Goal: Information Seeking & Learning: Check status

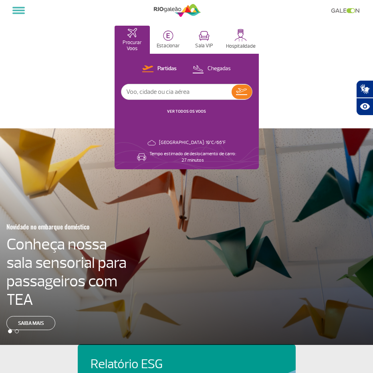
click at [160, 92] on input "text" at bounding box center [176, 91] width 110 height 15
type input "american airlines"
click at [219, 64] on button "Chegadas" at bounding box center [211, 69] width 43 height 10
click at [243, 93] on img at bounding box center [242, 91] width 12 height 11
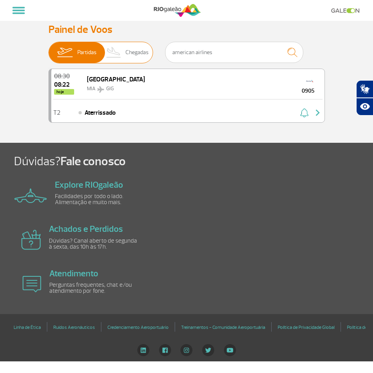
click at [137, 53] on span "Chegadas" at bounding box center [136, 52] width 23 height 21
click at [48, 48] on input "Partidas Chegadas" at bounding box center [48, 48] width 0 height 0
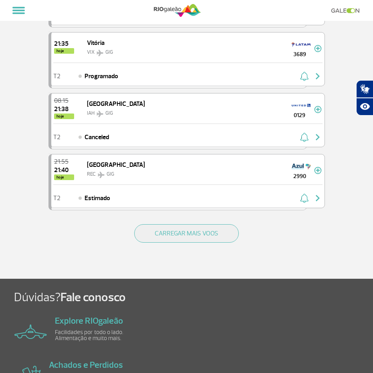
scroll to position [1057, 0]
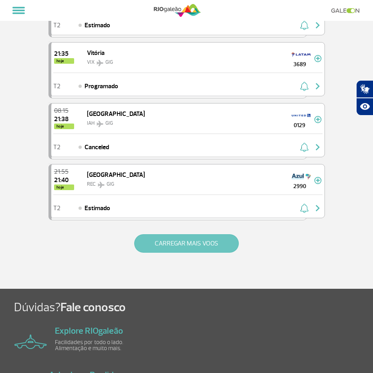
click at [178, 239] on button "CARREGAR MAIS VOOS" at bounding box center [186, 243] width 105 height 18
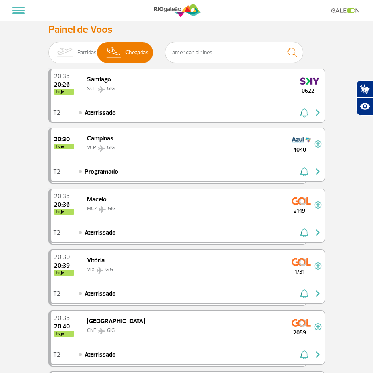
scroll to position [0, 0]
click at [291, 53] on img "submit" at bounding box center [292, 52] width 17 height 16
click at [82, 54] on span "Partidas" at bounding box center [86, 52] width 19 height 21
click at [48, 48] on input "Partidas Chegadas" at bounding box center [48, 48] width 0 height 0
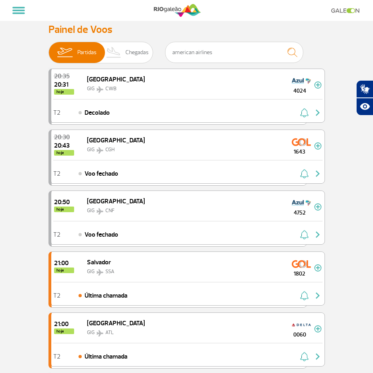
click at [17, 9] on button at bounding box center [18, 11] width 19 height 14
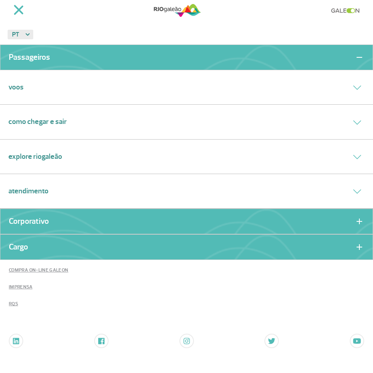
click at [17, 87] on link "Voos" at bounding box center [15, 87] width 15 height 11
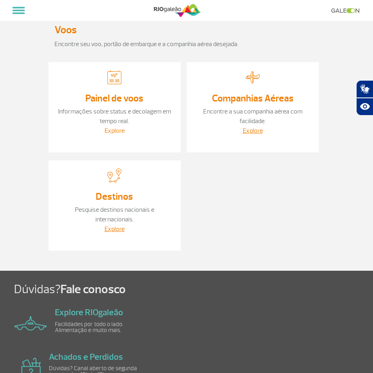
click at [118, 129] on link "Explore" at bounding box center [115, 131] width 20 height 8
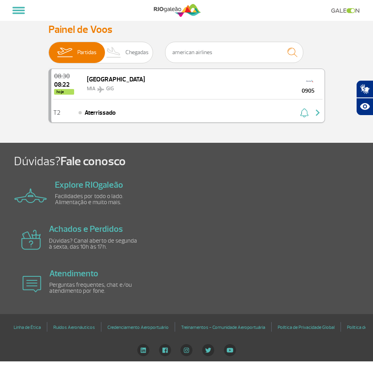
click at [306, 89] on span "0905" at bounding box center [308, 91] width 29 height 8
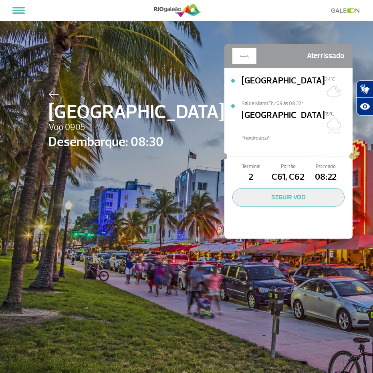
click at [53, 92] on img at bounding box center [53, 94] width 10 height 7
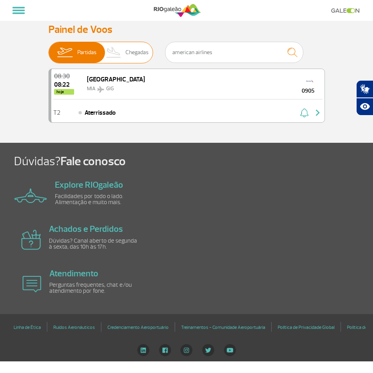
click at [91, 56] on span "Partidas" at bounding box center [86, 52] width 19 height 21
click at [48, 48] on input "Partidas Chegadas" at bounding box center [48, 48] width 0 height 0
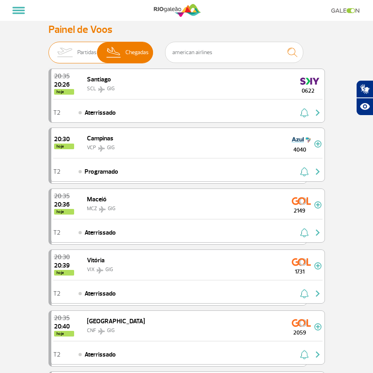
click at [124, 48] on img at bounding box center [114, 52] width 24 height 21
click at [48, 48] on input "Partidas Chegadas" at bounding box center [48, 48] width 0 height 0
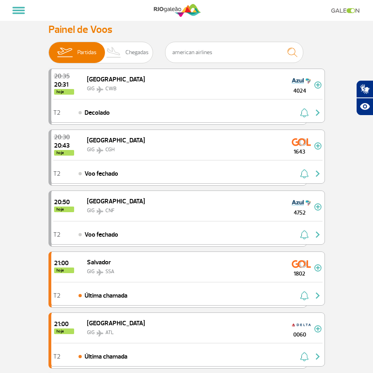
click at [17, 13] on span at bounding box center [18, 13] width 12 height 2
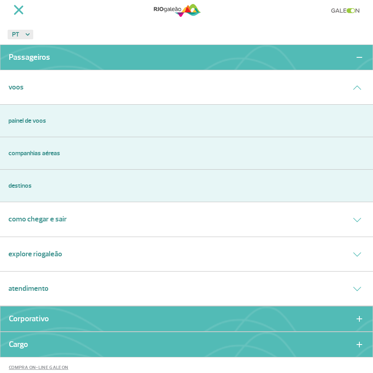
click at [22, 121] on link "Painel de voos" at bounding box center [186, 121] width 356 height 10
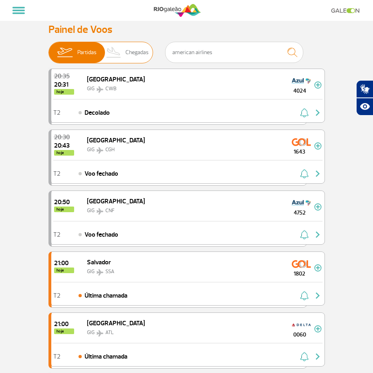
click at [132, 53] on span "Chegadas" at bounding box center [136, 52] width 23 height 21
click at [48, 48] on input "Partidas Chegadas" at bounding box center [48, 48] width 0 height 0
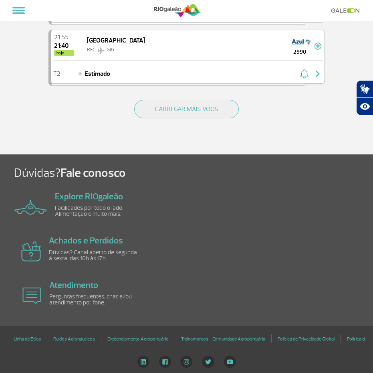
scroll to position [1191, 0]
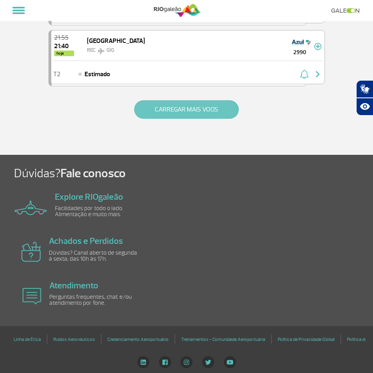
click at [164, 111] on button "CARREGAR MAIS VOOS" at bounding box center [186, 109] width 105 height 18
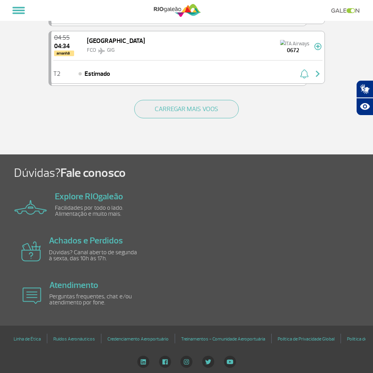
scroll to position [2399, 0]
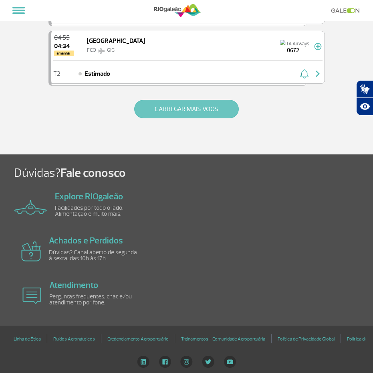
click at [175, 111] on button "CARREGAR MAIS VOOS" at bounding box center [186, 109] width 105 height 18
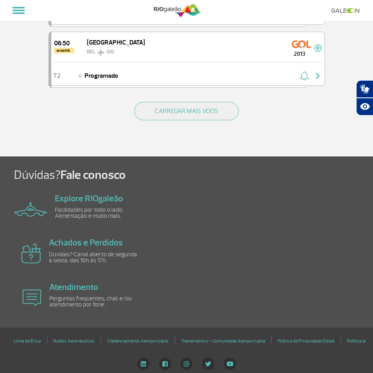
scroll to position [3608, 0]
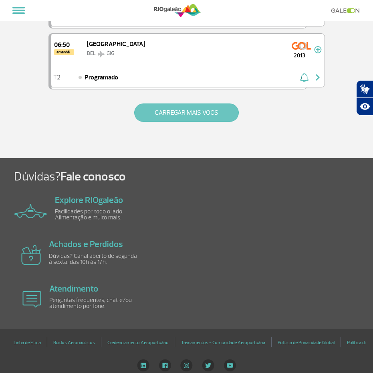
click at [173, 110] on button "CARREGAR MAIS VOOS" at bounding box center [186, 112] width 105 height 18
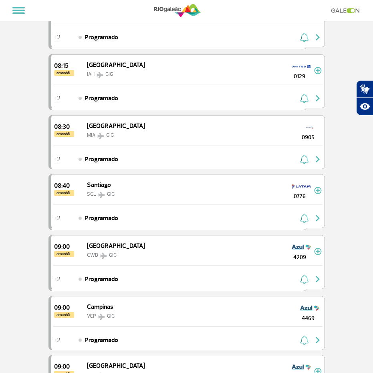
scroll to position [4501, 0]
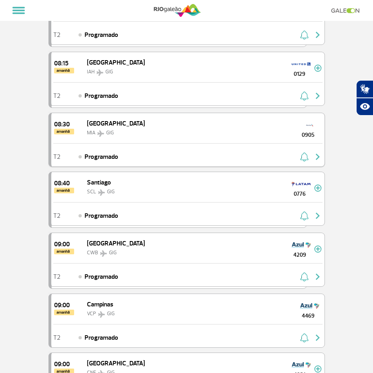
click at [316, 158] on img "button" at bounding box center [318, 157] width 10 height 10
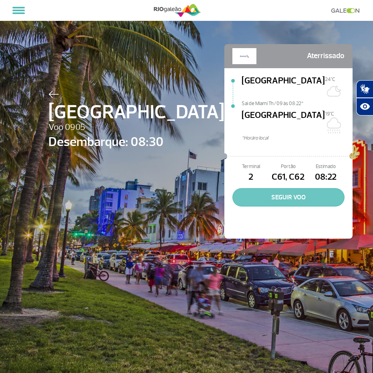
click at [262, 188] on button "SEGUIR VOO" at bounding box center [288, 197] width 112 height 18
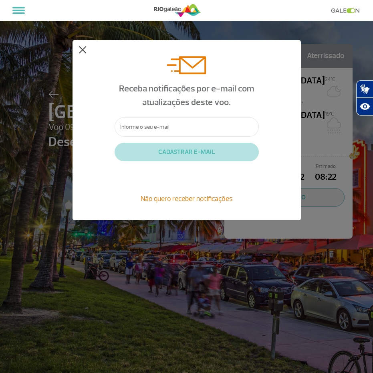
click at [82, 48] on button at bounding box center [83, 50] width 8 height 8
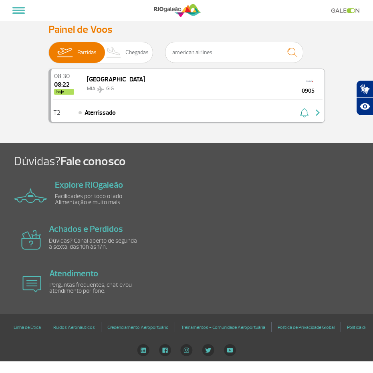
click at [111, 113] on span "Aterrissado" at bounding box center [100, 113] width 31 height 10
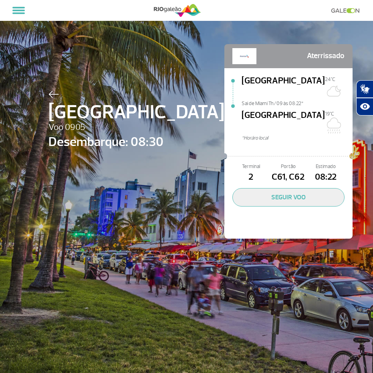
click at [18, 8] on span at bounding box center [18, 8] width 12 height 2
